Goal: Browse casually

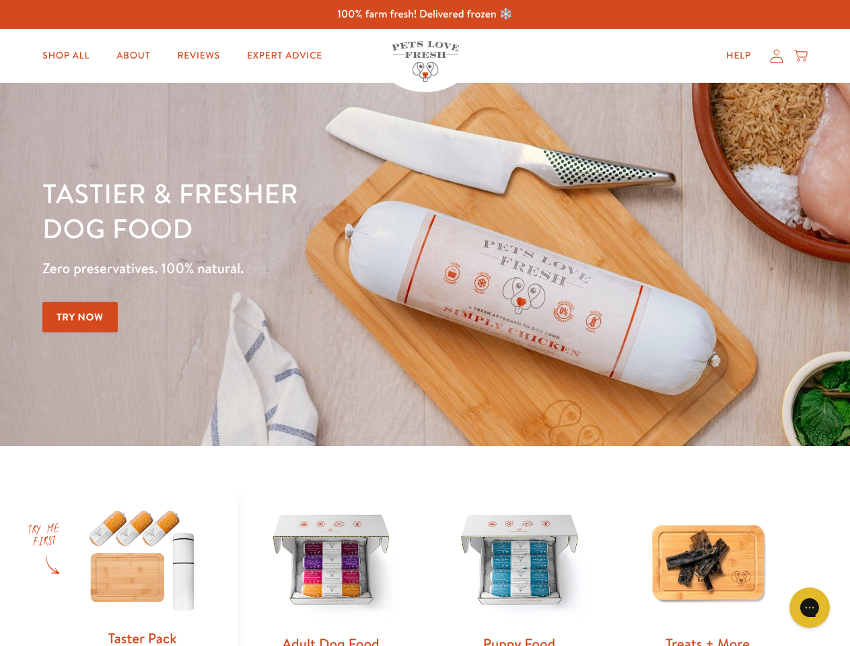
click at [425, 323] on div "Tastier & fresher dog food Zero preservatives. 100% natural. Try Now" at bounding box center [297, 265] width 510 height 178
click at [810, 608] on icon "Gorgias live chat" at bounding box center [809, 607] width 13 height 13
